Goal: Task Accomplishment & Management: Manage account settings

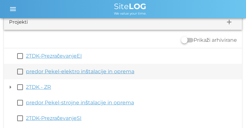
scroll to position [12, 0]
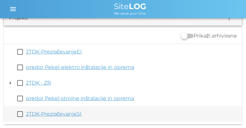
click at [69, 114] on link "2TDK-PrezračevanjeSI" at bounding box center [54, 114] width 56 height 6
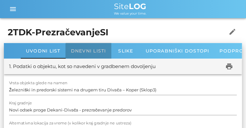
click at [86, 53] on span "Dnevni listi" at bounding box center [88, 51] width 35 height 6
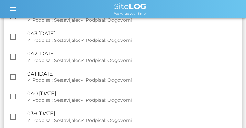
scroll to position [308, 0]
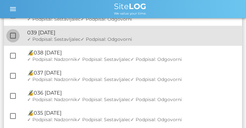
click at [15, 35] on div at bounding box center [12, 35] width 11 height 11
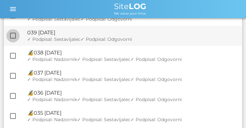
checkbox input "true"
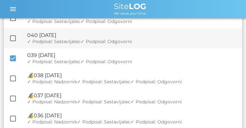
scroll to position [263, 0]
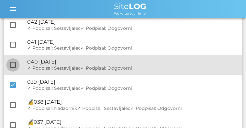
click at [14, 65] on div at bounding box center [12, 65] width 11 height 11
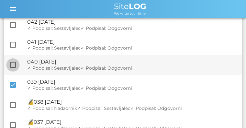
checkbox input "true"
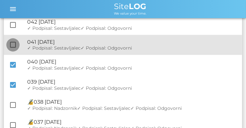
click at [13, 48] on div at bounding box center [12, 45] width 11 height 11
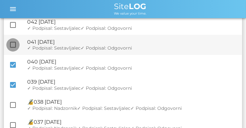
checkbox input "true"
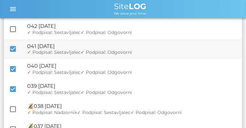
scroll to position [230, 0]
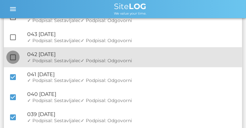
click at [14, 54] on div at bounding box center [12, 57] width 11 height 11
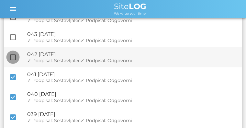
checkbox input "true"
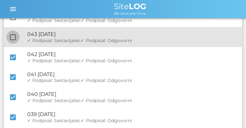
click at [12, 34] on div at bounding box center [12, 37] width 11 height 11
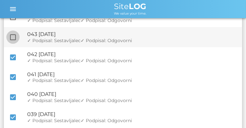
checkbox input "true"
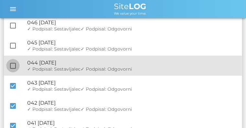
click at [14, 66] on div at bounding box center [12, 65] width 11 height 11
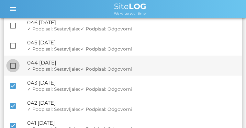
checkbox input "true"
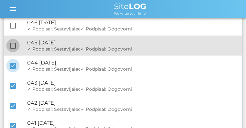
click at [14, 48] on div at bounding box center [12, 45] width 11 height 11
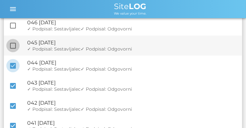
checkbox input "true"
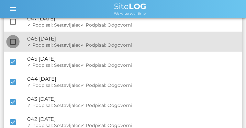
click at [13, 41] on div at bounding box center [12, 41] width 11 height 11
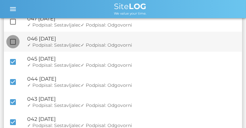
checkbox input "true"
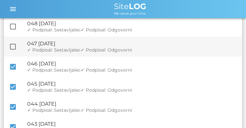
scroll to position [117, 0]
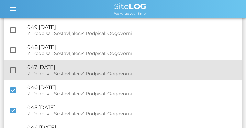
click at [17, 64] on div "check_box_outline_blank 🔏 047 [DATE] ✓ Podpisal: Nadzornik ✓ Podpisal: Sestavlj…" at bounding box center [123, 70] width 239 height 20
click at [11, 70] on div at bounding box center [12, 70] width 11 height 11
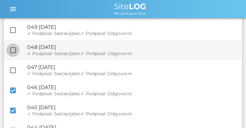
checkbox input "true"
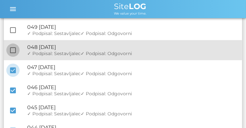
click at [13, 49] on div at bounding box center [12, 50] width 11 height 11
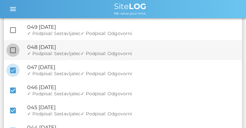
checkbox input "true"
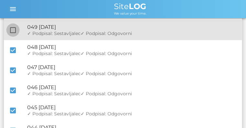
click at [15, 30] on div at bounding box center [12, 30] width 11 height 11
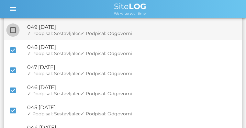
checkbox input "true"
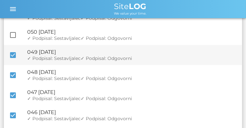
scroll to position [68, 0]
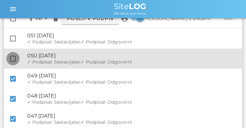
click at [12, 57] on div at bounding box center [12, 58] width 11 height 11
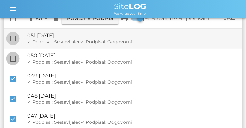
checkbox input "true"
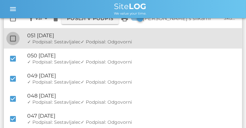
click at [11, 37] on div at bounding box center [12, 38] width 11 height 11
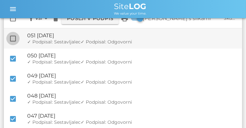
checkbox input "true"
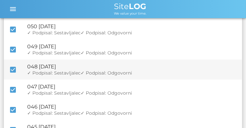
scroll to position [0, 0]
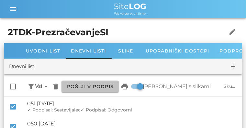
click at [94, 91] on button "Pošlji v podpis" at bounding box center [90, 87] width 57 height 12
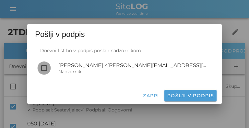
click at [43, 69] on div at bounding box center [44, 68] width 11 height 11
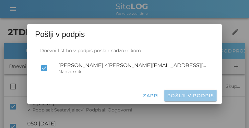
click at [195, 97] on span "Pošlji v podpis" at bounding box center [190, 96] width 47 height 6
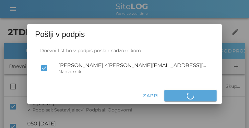
checkbox input "false"
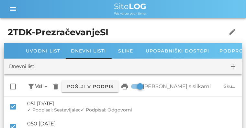
click at [43, 32] on h1 "2TDK-PrezračevanjeSI" at bounding box center [114, 32] width 212 height 13
click at [9, 6] on span "menu" at bounding box center [13, 9] width 16 height 8
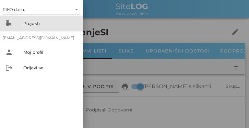
click at [24, 23] on div "Projekti" at bounding box center [50, 23] width 54 height 5
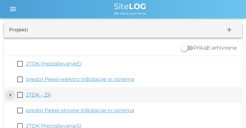
click at [12, 94] on button "arrow_drop_down" at bounding box center [10, 95] width 8 height 8
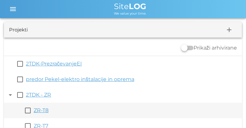
click at [42, 112] on link "ZR-T8" at bounding box center [41, 110] width 15 height 6
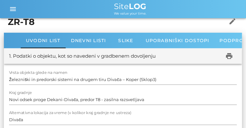
scroll to position [16, 0]
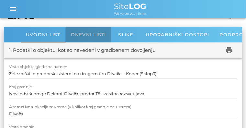
click at [77, 37] on span "Dnevni listi" at bounding box center [88, 35] width 35 height 6
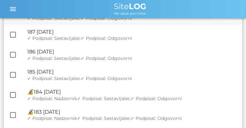
scroll to position [195, 0]
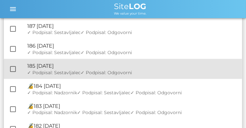
click at [17, 70] on div at bounding box center [12, 69] width 11 height 11
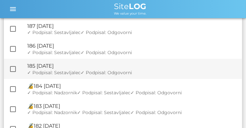
checkbox input "true"
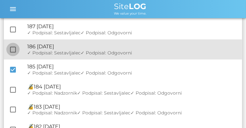
click at [15, 52] on div at bounding box center [12, 49] width 11 height 11
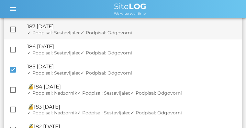
checkbox input "true"
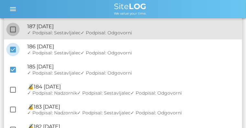
click at [13, 28] on div at bounding box center [12, 29] width 11 height 11
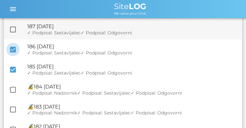
checkbox input "true"
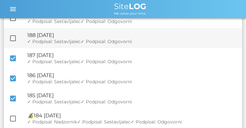
scroll to position [149, 0]
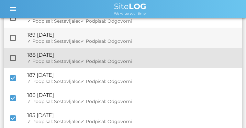
click at [11, 56] on div at bounding box center [12, 58] width 11 height 11
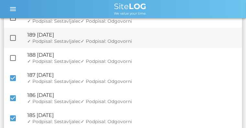
checkbox input "true"
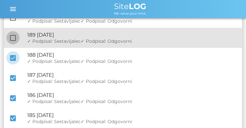
click at [13, 41] on div at bounding box center [12, 37] width 11 height 11
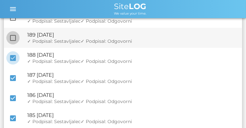
checkbox input "true"
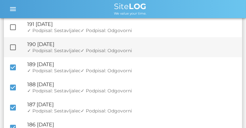
scroll to position [101, 0]
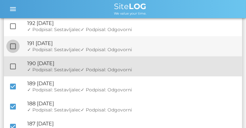
click at [13, 65] on div at bounding box center [12, 66] width 11 height 11
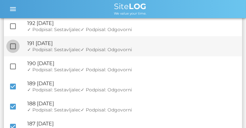
checkbox input "true"
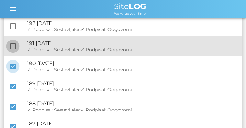
click at [13, 49] on div at bounding box center [12, 46] width 11 height 11
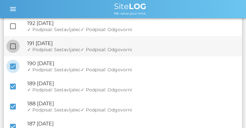
checkbox input "true"
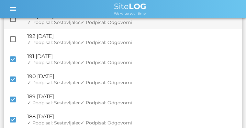
scroll to position [68, 0]
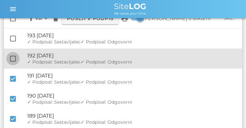
click at [13, 55] on div at bounding box center [12, 58] width 11 height 11
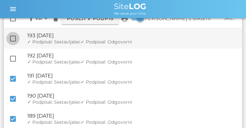
checkbox input "true"
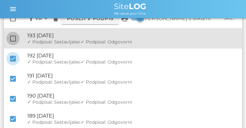
click at [14, 38] on div at bounding box center [12, 38] width 11 height 11
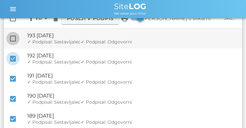
checkbox input "true"
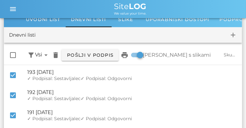
scroll to position [3, 0]
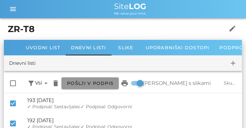
click at [89, 79] on button "Pošlji v podpis" at bounding box center [90, 83] width 57 height 12
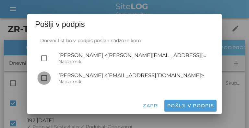
click at [41, 78] on div at bounding box center [44, 78] width 11 height 11
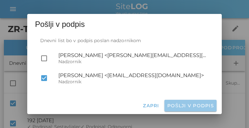
click at [179, 104] on span "Pošlji v podpis" at bounding box center [190, 106] width 47 height 6
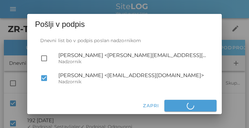
checkbox input "false"
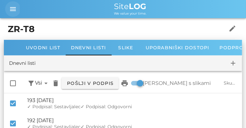
click at [14, 13] on icon "menu" at bounding box center [13, 9] width 8 height 8
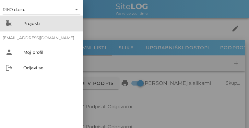
click at [27, 22] on div "Projekti" at bounding box center [50, 23] width 54 height 5
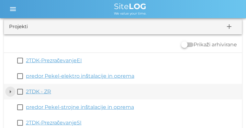
click at [8, 92] on button "arrow_drop_down" at bounding box center [10, 92] width 8 height 8
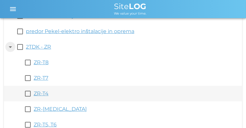
scroll to position [52, 0]
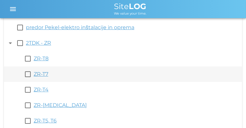
click at [38, 74] on link "ZR-T7" at bounding box center [41, 74] width 15 height 6
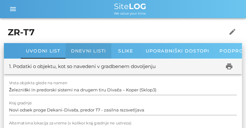
click at [84, 50] on span "Dnevni listi" at bounding box center [88, 51] width 35 height 6
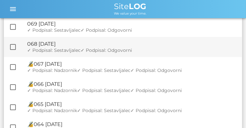
scroll to position [49, 0]
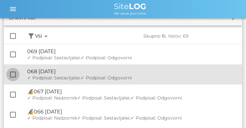
click at [13, 73] on div at bounding box center [12, 74] width 11 height 11
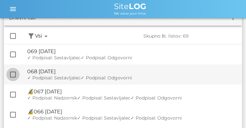
checkbox input "true"
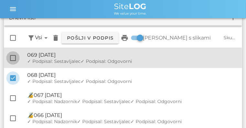
click at [15, 58] on div at bounding box center [12, 58] width 11 height 11
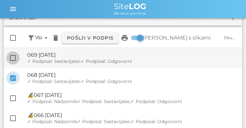
checkbox input "true"
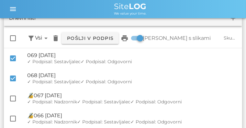
scroll to position [0, 0]
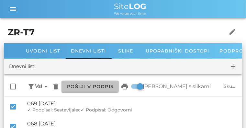
click at [90, 87] on span "Pošlji v podpis" at bounding box center [90, 87] width 47 height 6
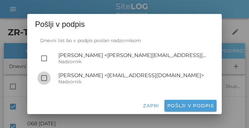
click at [45, 77] on div at bounding box center [44, 78] width 11 height 11
click at [40, 79] on div at bounding box center [44, 78] width 11 height 11
click at [43, 79] on div at bounding box center [44, 78] width 11 height 11
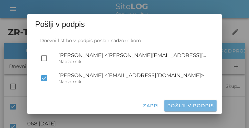
click at [190, 104] on span "Pošlji v podpis" at bounding box center [190, 106] width 47 height 6
checkbox input "false"
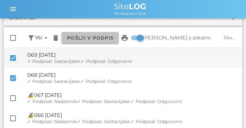
scroll to position [32, 0]
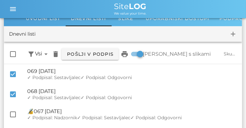
click at [224, 54] on div "Skupno št. listov: 69" at bounding box center [230, 54] width 13 height 6
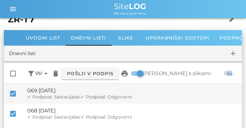
scroll to position [0, 0]
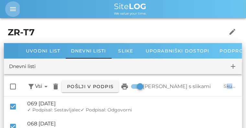
click at [15, 12] on icon "menu" at bounding box center [13, 9] width 8 height 8
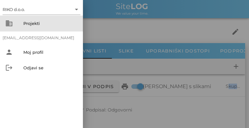
click at [35, 22] on div "Projekti" at bounding box center [50, 23] width 54 height 5
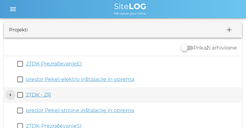
click at [11, 95] on button "arrow_drop_down" at bounding box center [10, 95] width 8 height 8
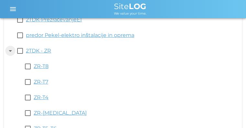
scroll to position [90, 0]
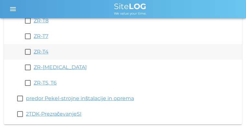
click at [44, 51] on link "ZR-T4" at bounding box center [41, 52] width 15 height 6
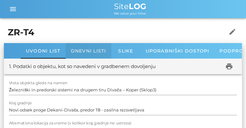
click at [86, 52] on span "Dnevni listi" at bounding box center [88, 51] width 35 height 6
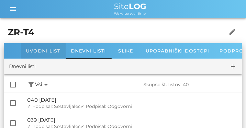
click at [46, 50] on span "Uvodni list" at bounding box center [43, 51] width 35 height 6
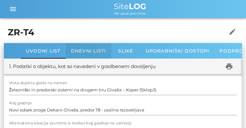
click at [85, 57] on div "Dnevni listi" at bounding box center [89, 51] width 46 height 16
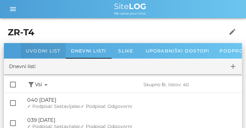
click at [45, 51] on span "Uvodni list" at bounding box center [43, 51] width 35 height 6
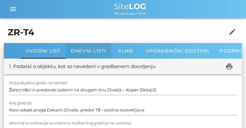
click at [91, 48] on span "Dnevni listi" at bounding box center [88, 51] width 35 height 6
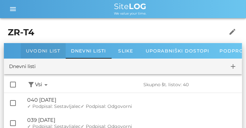
click at [49, 51] on span "Uvodni list" at bounding box center [43, 51] width 35 height 6
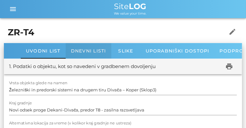
click at [75, 51] on span "Dnevni listi" at bounding box center [88, 51] width 35 height 6
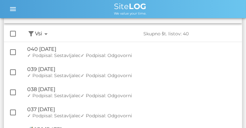
scroll to position [81, 0]
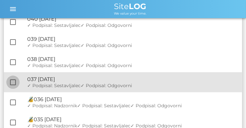
click at [15, 81] on div at bounding box center [12, 82] width 11 height 11
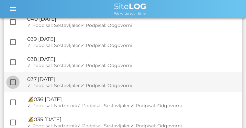
checkbox input "true"
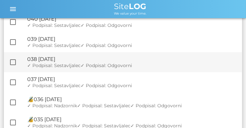
scroll to position [83, 0]
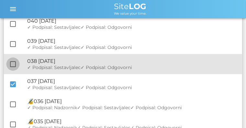
click at [13, 66] on div at bounding box center [12, 64] width 11 height 11
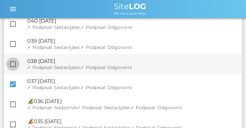
checkbox input "true"
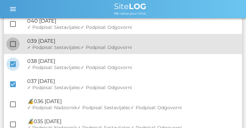
click at [14, 46] on div at bounding box center [12, 44] width 11 height 11
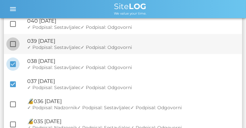
checkbox input "true"
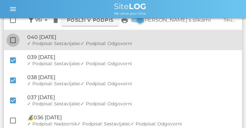
click at [14, 41] on div at bounding box center [12, 40] width 11 height 11
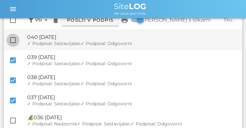
checkbox input "true"
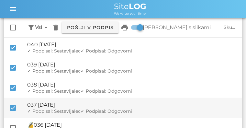
scroll to position [34, 0]
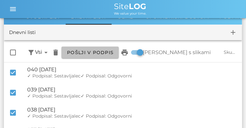
click at [102, 56] on button "Pošlji v podpis" at bounding box center [90, 53] width 57 height 12
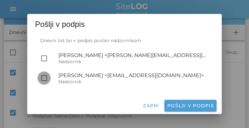
click at [45, 79] on div at bounding box center [44, 78] width 11 height 11
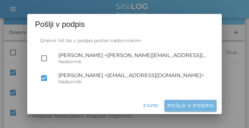
click at [204, 104] on span "Pošlji v podpis" at bounding box center [190, 106] width 47 height 6
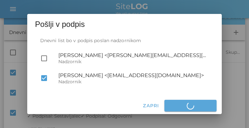
checkbox input "false"
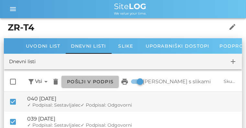
scroll to position [0, 0]
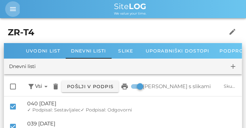
click at [11, 9] on icon "menu" at bounding box center [13, 9] width 8 height 8
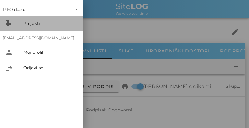
click at [28, 22] on div "Projekti" at bounding box center [50, 23] width 54 height 5
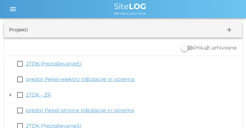
click at [11, 83] on div "RIKO d.o.o. arrow_drop_down business Projekti [EMAIL_ADDRESS][DOMAIN_NAME] pers…" at bounding box center [123, 70] width 246 height 140
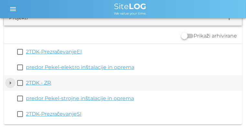
click at [11, 83] on button "arrow_drop_down" at bounding box center [10, 83] width 8 height 8
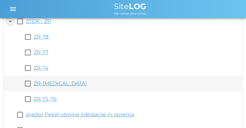
scroll to position [77, 0]
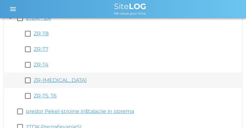
click at [38, 83] on link "ZR-[MEDICAL_DATA]" at bounding box center [60, 80] width 53 height 6
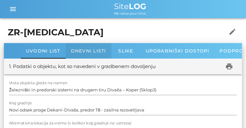
click at [91, 50] on span "Dnevni listi" at bounding box center [88, 51] width 35 height 6
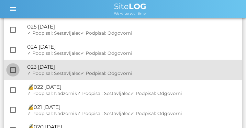
click at [15, 69] on div at bounding box center [12, 70] width 11 height 11
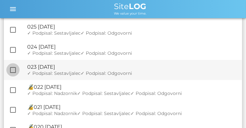
checkbox input "true"
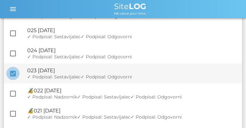
scroll to position [117, 0]
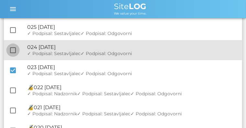
click at [14, 51] on div at bounding box center [12, 50] width 11 height 11
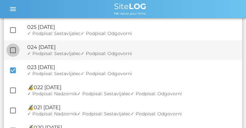
checkbox input "true"
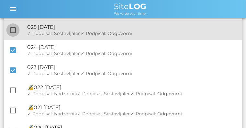
click at [14, 33] on div at bounding box center [12, 30] width 11 height 11
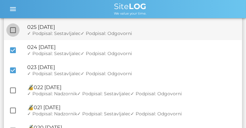
checkbox input "true"
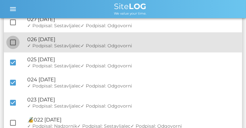
click at [12, 39] on div at bounding box center [12, 42] width 11 height 11
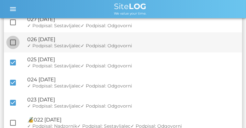
checkbox input "true"
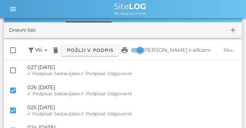
scroll to position [36, 0]
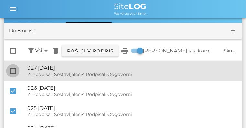
click at [13, 68] on div at bounding box center [12, 70] width 11 height 11
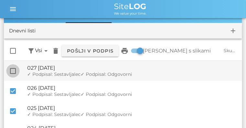
checkbox input "true"
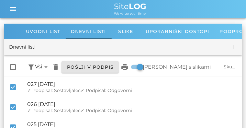
scroll to position [0, 0]
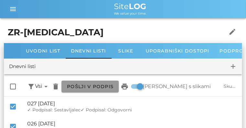
click at [95, 85] on span "Pošlji v podpis" at bounding box center [90, 87] width 47 height 6
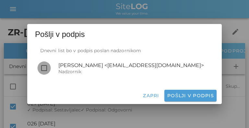
click at [46, 68] on div at bounding box center [44, 68] width 11 height 11
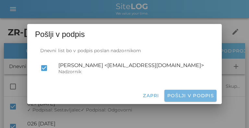
click at [184, 95] on span "Pošlji v podpis" at bounding box center [190, 96] width 47 height 6
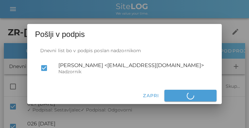
checkbox input "false"
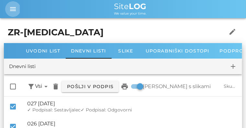
click at [13, 8] on icon "menu" at bounding box center [13, 9] width 8 height 8
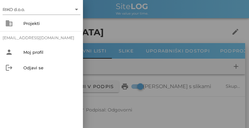
click at [113, 33] on div at bounding box center [124, 64] width 249 height 128
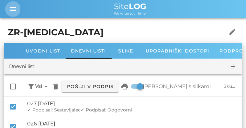
click at [14, 11] on icon "menu" at bounding box center [13, 9] width 8 height 8
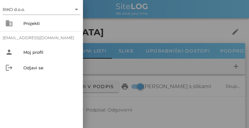
click at [95, 31] on div at bounding box center [124, 64] width 249 height 128
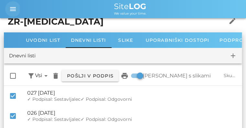
scroll to position [32, 0]
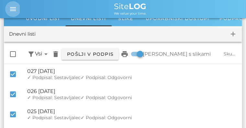
click at [10, 7] on icon "menu" at bounding box center [13, 9] width 8 height 8
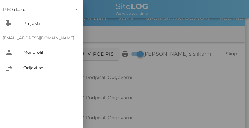
click at [126, 15] on div at bounding box center [124, 64] width 249 height 128
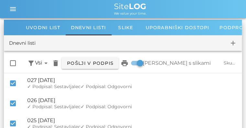
scroll to position [0, 0]
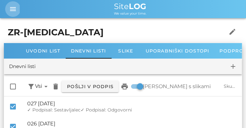
click at [10, 3] on button "menu" at bounding box center [13, 9] width 16 height 16
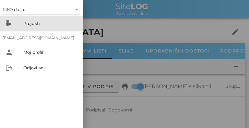
click at [31, 23] on div "Projekti" at bounding box center [50, 23] width 54 height 5
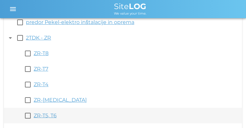
scroll to position [90, 0]
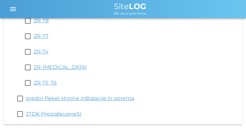
click at [44, 84] on link "ZR-T5, T6" at bounding box center [45, 83] width 23 height 6
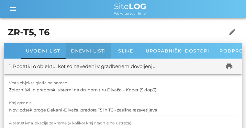
click at [84, 49] on span "Dnevni listi" at bounding box center [88, 51] width 35 height 6
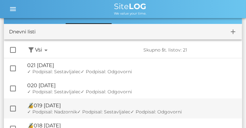
scroll to position [65, 0]
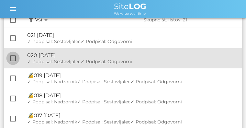
click at [12, 59] on div at bounding box center [12, 58] width 11 height 11
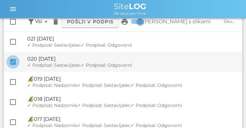
checkbox input "true"
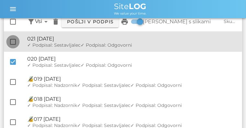
click at [16, 41] on div at bounding box center [12, 41] width 11 height 11
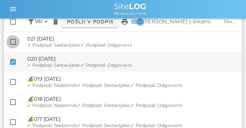
checkbox input "true"
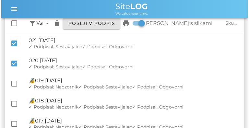
scroll to position [0, 0]
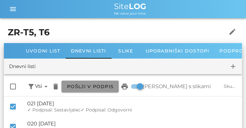
click at [98, 85] on span "Pošlji v podpis" at bounding box center [90, 87] width 47 height 6
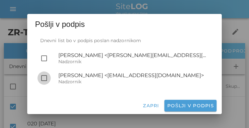
click at [45, 77] on div at bounding box center [44, 78] width 11 height 11
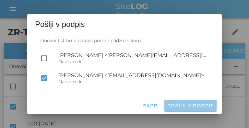
click at [187, 107] on span "Pošlji v podpis" at bounding box center [190, 106] width 47 height 6
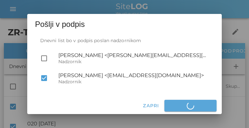
checkbox input "false"
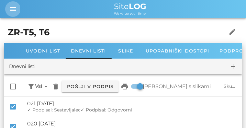
click at [14, 11] on icon "menu" at bounding box center [13, 9] width 8 height 8
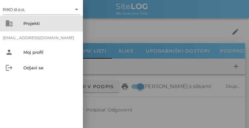
click at [28, 25] on div "Projekti" at bounding box center [50, 23] width 54 height 5
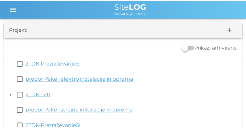
scroll to position [12, 0]
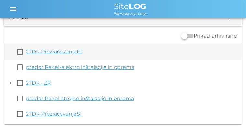
click at [61, 53] on link "2TDK-PrezračevanjeEI" at bounding box center [54, 52] width 56 height 6
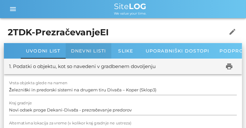
click at [82, 55] on div "Dnevni listi" at bounding box center [89, 51] width 46 height 16
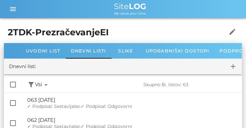
drag, startPoint x: 197, startPoint y: 115, endPoint x: 152, endPoint y: 2, distance: 122.0
click at [13, 10] on icon "menu" at bounding box center [13, 9] width 8 height 8
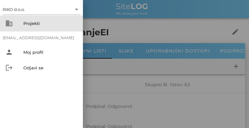
click at [31, 18] on div "Projekti" at bounding box center [50, 23] width 54 height 10
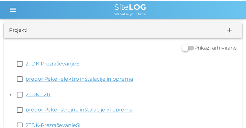
scroll to position [12, 0]
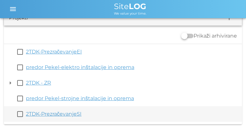
click at [66, 116] on link "2TDK-PrezračevanjeSI" at bounding box center [54, 114] width 56 height 6
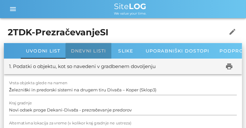
click at [78, 49] on span "Dnevni listi" at bounding box center [88, 51] width 35 height 6
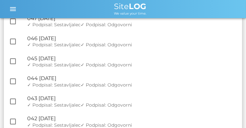
scroll to position [276, 0]
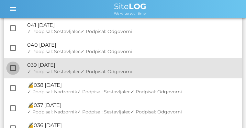
click at [14, 69] on div at bounding box center [12, 68] width 11 height 11
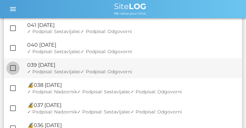
checkbox input "true"
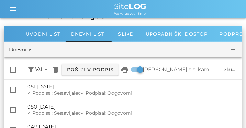
scroll to position [0, 0]
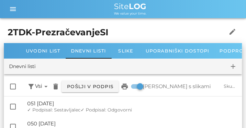
drag, startPoint x: 204, startPoint y: 101, endPoint x: 136, endPoint y: 31, distance: 97.0
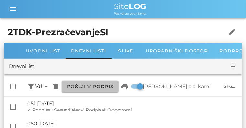
click at [91, 87] on span "Pošlji v podpis" at bounding box center [90, 87] width 47 height 6
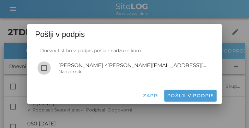
click at [44, 66] on div at bounding box center [44, 68] width 11 height 11
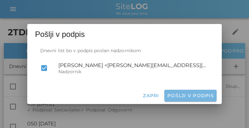
click at [181, 95] on span "Pošlji v podpis" at bounding box center [190, 96] width 47 height 6
checkbox input "false"
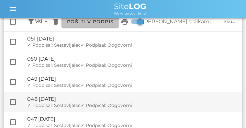
scroll to position [16, 0]
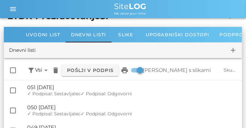
click at [226, 68] on div "Skupno št. listov: 51" at bounding box center [230, 70] width 13 height 6
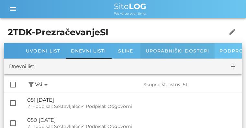
click at [170, 54] on div "Uporabniški dostopi" at bounding box center [178, 51] width 74 height 16
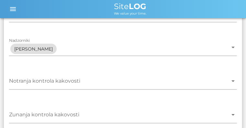
scroll to position [136, 0]
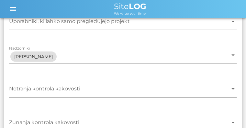
click at [233, 89] on icon "arrow_drop_down" at bounding box center [234, 89] width 8 height 8
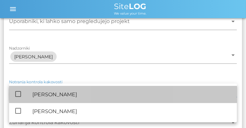
click at [233, 89] on div "check_box_outline_blank Matevž Štokelj" at bounding box center [123, 94] width 228 height 17
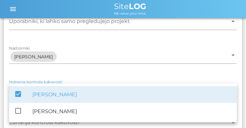
click at [97, 95] on div "Matevž Štokelj" at bounding box center [132, 94] width 200 height 6
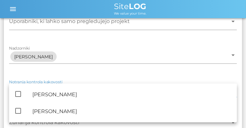
click at [4, 67] on div "Nadzorniki Zoran Čeferin arrow_drop_down" at bounding box center [123, 57] width 239 height 34
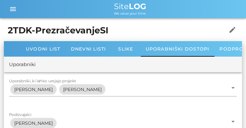
scroll to position [0, 0]
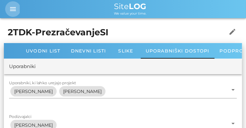
click at [11, 8] on icon "menu" at bounding box center [13, 9] width 8 height 8
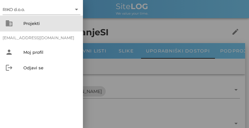
click at [33, 22] on div "Projekti" at bounding box center [50, 23] width 54 height 5
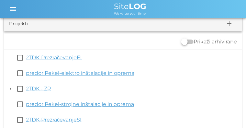
scroll to position [12, 0]
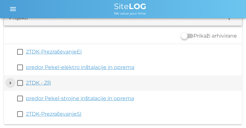
click at [11, 83] on button "arrow_drop_down" at bounding box center [10, 83] width 8 height 8
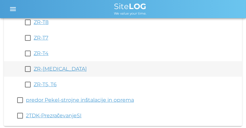
scroll to position [0, 0]
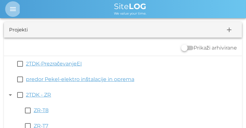
click at [15, 10] on icon "menu" at bounding box center [13, 9] width 8 height 8
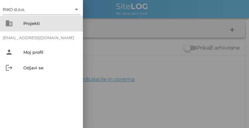
click at [39, 22] on div "Projekti" at bounding box center [50, 23] width 54 height 5
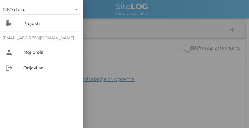
click at [155, 36] on div at bounding box center [124, 64] width 249 height 128
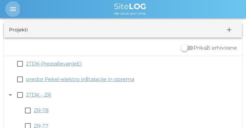
click at [10, 6] on icon "menu" at bounding box center [13, 9] width 8 height 8
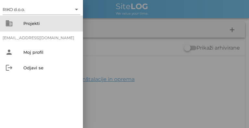
click at [33, 25] on div "Projekti" at bounding box center [50, 23] width 54 height 5
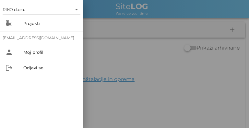
click at [90, 9] on div at bounding box center [124, 64] width 249 height 128
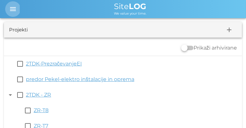
click at [18, 5] on button "menu" at bounding box center [13, 9] width 16 height 16
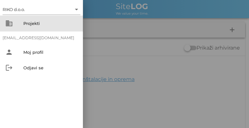
click at [36, 18] on div "Projekti" at bounding box center [50, 23] width 54 height 10
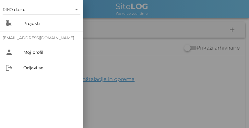
click at [96, 13] on div at bounding box center [124, 64] width 249 height 128
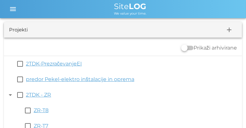
click at [122, 6] on span "Site LOG" at bounding box center [130, 6] width 32 height 9
click at [15, 7] on icon "menu" at bounding box center [13, 9] width 8 height 8
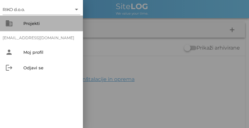
click at [36, 25] on div "Projekti" at bounding box center [50, 23] width 54 height 5
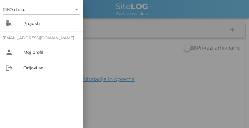
click at [78, 9] on icon "arrow_drop_down" at bounding box center [77, 10] width 8 height 8
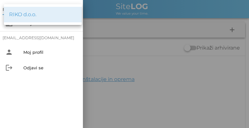
click at [96, 9] on div at bounding box center [124, 64] width 249 height 128
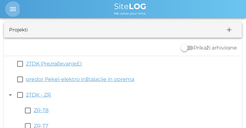
click at [17, 9] on span "menu" at bounding box center [13, 9] width 16 height 8
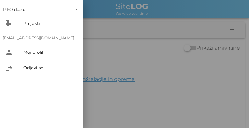
click at [97, 18] on div at bounding box center [124, 64] width 249 height 128
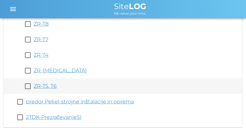
scroll to position [90, 0]
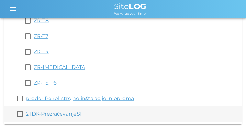
click at [51, 114] on link "2TDK-PrezračevanjeSI" at bounding box center [54, 114] width 56 height 6
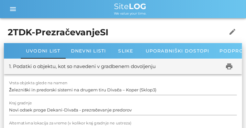
drag, startPoint x: 153, startPoint y: 113, endPoint x: 138, endPoint y: 27, distance: 87.5
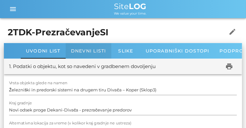
click at [82, 50] on span "Dnevni listi" at bounding box center [88, 51] width 35 height 6
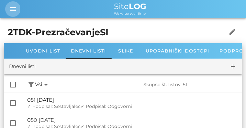
click at [14, 6] on icon "menu" at bounding box center [13, 9] width 8 height 8
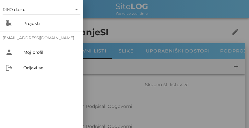
click at [99, 18] on div at bounding box center [124, 64] width 249 height 128
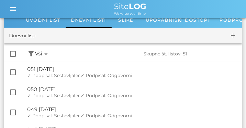
scroll to position [32, 0]
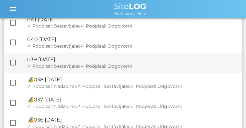
scroll to position [276, 0]
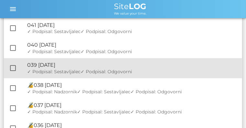
click at [81, 70] on span "✓ Podpisal: Odgovorni" at bounding box center [107, 72] width 52 height 6
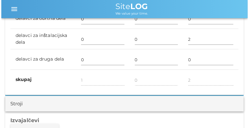
scroll to position [519, 0]
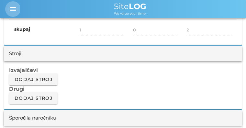
click at [17, 4] on button "menu" at bounding box center [13, 9] width 16 height 16
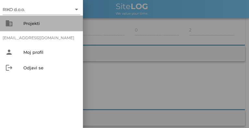
click at [28, 20] on div "Projekti" at bounding box center [50, 23] width 54 height 10
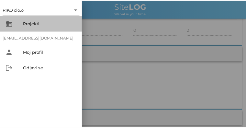
scroll to position [12, 0]
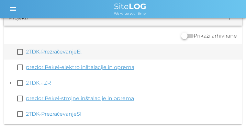
click at [35, 51] on link "2TDK-PrezračevanjeEI" at bounding box center [54, 52] width 56 height 6
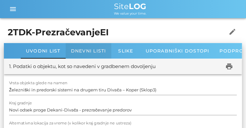
click at [89, 50] on span "Dnevni listi" at bounding box center [88, 51] width 35 height 6
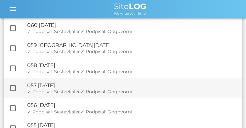
scroll to position [65, 0]
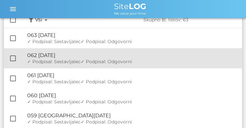
click at [84, 57] on div "🔏 062 sobota, 27.09.2025" at bounding box center [132, 55] width 210 height 6
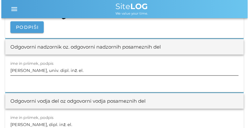
scroll to position [811, 0]
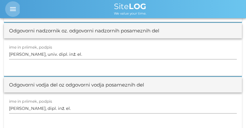
click at [14, 7] on icon "menu" at bounding box center [13, 9] width 8 height 8
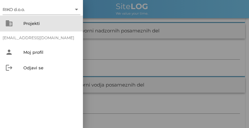
click at [31, 21] on div "Projekti" at bounding box center [50, 23] width 54 height 5
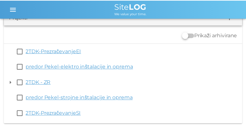
scroll to position [12, 0]
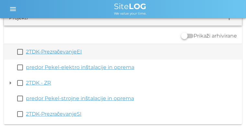
click at [46, 51] on link "2TDK-PrezračevanjeEI" at bounding box center [54, 52] width 56 height 6
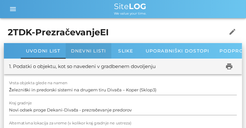
click at [93, 52] on span "Dnevni listi" at bounding box center [88, 51] width 35 height 6
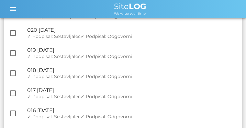
scroll to position [989, 0]
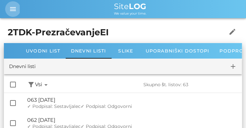
click at [13, 11] on icon "menu" at bounding box center [13, 9] width 8 height 8
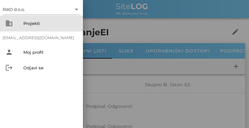
click at [24, 22] on div "Projekti" at bounding box center [50, 23] width 54 height 5
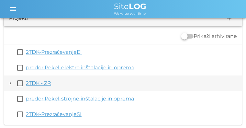
scroll to position [12, 0]
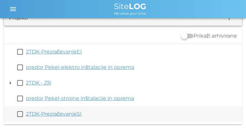
click at [54, 114] on link "2TDK-PrezračevanjeSI" at bounding box center [54, 114] width 56 height 6
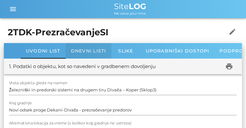
click at [88, 53] on span "Dnevni listi" at bounding box center [88, 51] width 35 height 6
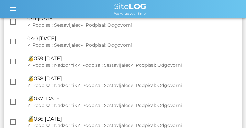
scroll to position [259, 0]
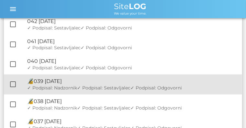
click at [87, 84] on div "🔏 039 ponedeljek, 16.06.2025" at bounding box center [132, 81] width 210 height 6
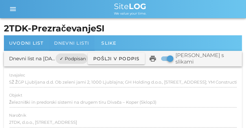
click at [71, 42] on span "Dnevni listi" at bounding box center [71, 43] width 35 height 6
